Goal: Find specific page/section: Find specific page/section

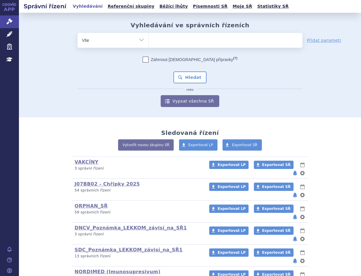
click at [162, 39] on ul at bounding box center [226, 39] width 154 height 12
click at [149, 39] on select at bounding box center [149, 40] width 0 height 15
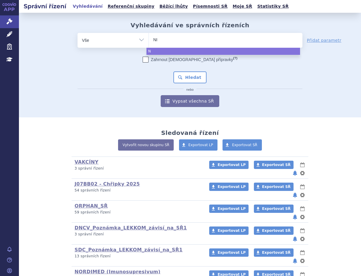
type input "NIT"
type input "NITRO"
type input "NITRO PO"
type input "NITRO POH"
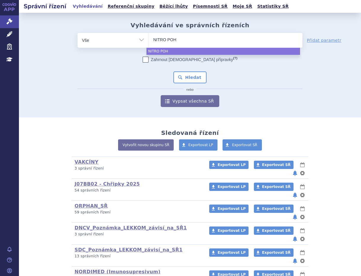
type input "[PERSON_NAME]"
select select "[PERSON_NAME]"
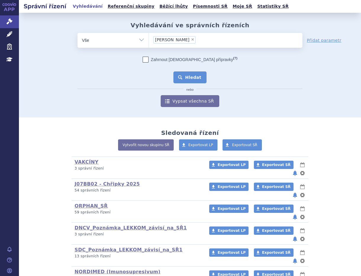
click at [190, 77] on button "Hledat" at bounding box center [190, 77] width 33 height 12
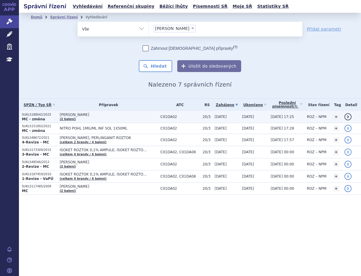
click at [76, 117] on td "NITRO POHL (2 balení)" at bounding box center [107, 117] width 101 height 12
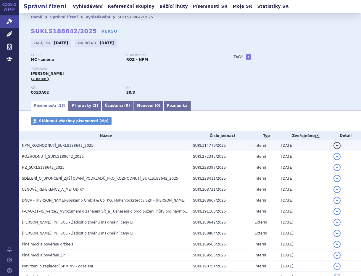
click at [69, 144] on span "NPM_ROZHODNUTÍ_SUKLS188642_2025" at bounding box center [58, 145] width 72 height 4
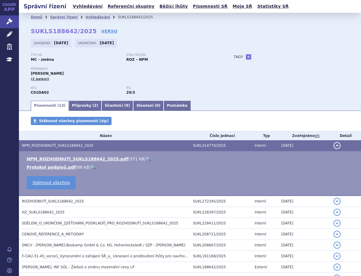
click at [146, 159] on link "🔍" at bounding box center [148, 158] width 5 height 5
